Goal: Find specific page/section: Find specific page/section

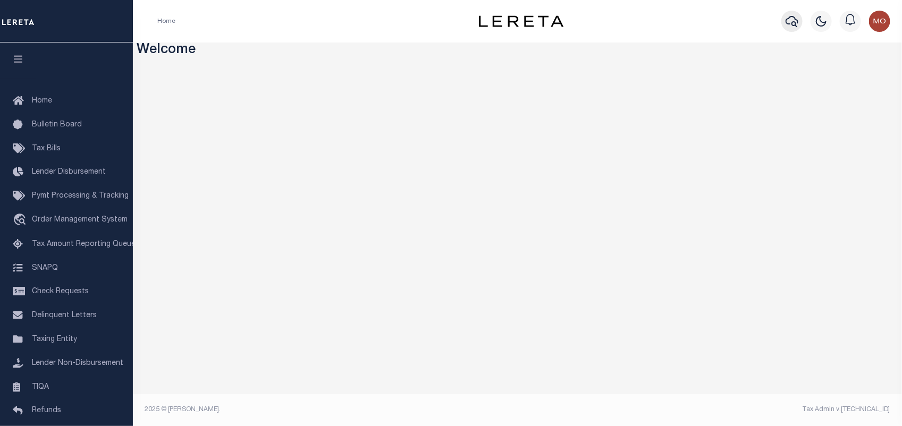
click at [787, 20] on icon "button" at bounding box center [791, 21] width 13 height 11
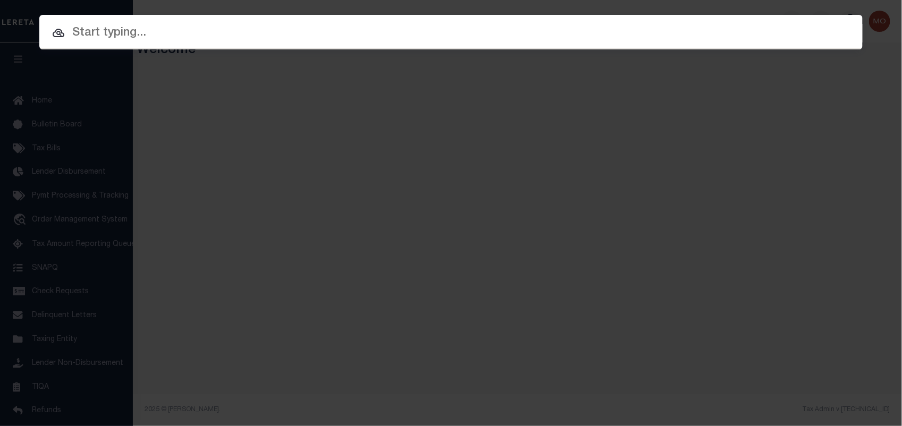
click at [112, 36] on input "text" at bounding box center [450, 33] width 823 height 19
click at [95, 32] on input "text" at bounding box center [450, 33] width 823 height 19
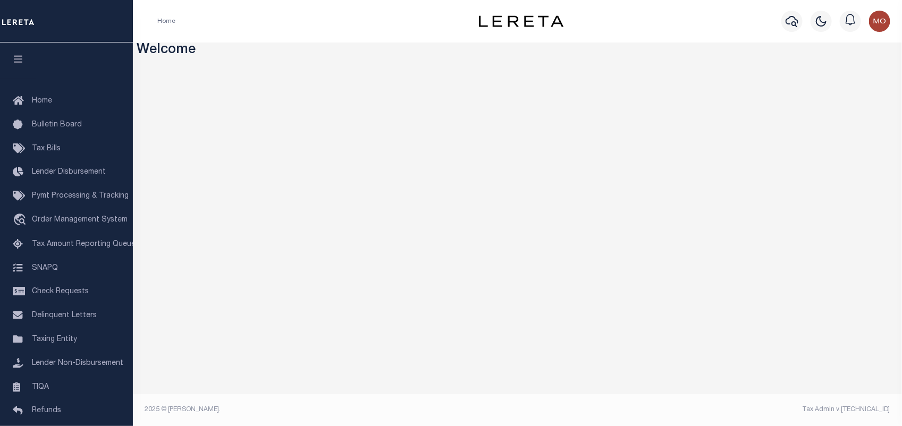
drag, startPoint x: 0, startPoint y: 0, endPoint x: 140, endPoint y: 20, distance: 141.1
drag, startPoint x: 140, startPoint y: 20, endPoint x: 76, endPoint y: 247, distance: 236.2
click at [76, 247] on span "Tax Amount Reporting Queue" at bounding box center [84, 244] width 104 height 7
